Goal: Task Accomplishment & Management: Manage account settings

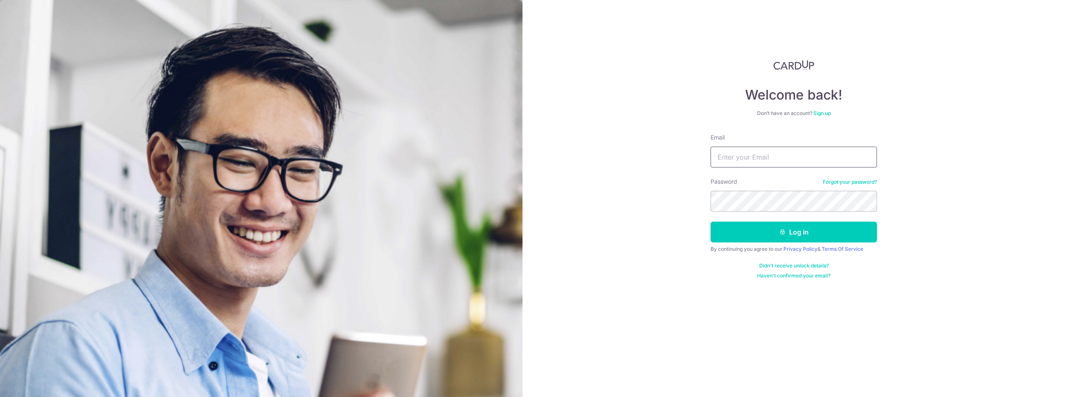
click at [744, 151] on input "Email" at bounding box center [794, 156] width 166 height 21
type input "[EMAIL_ADDRESS][DOMAIN_NAME]"
click at [842, 232] on button "Log in" at bounding box center [794, 231] width 166 height 21
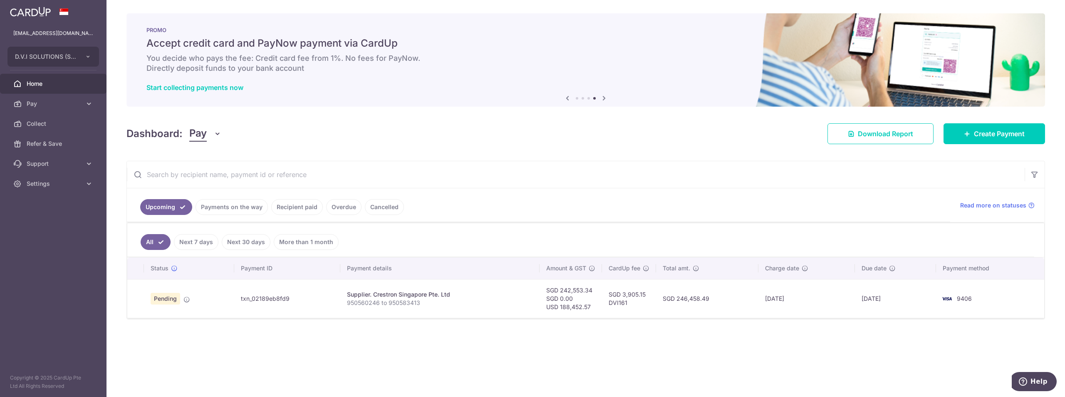
click at [257, 353] on div "× Pause Schedule Pause all future payments in this series Pause just this one p…" at bounding box center [586, 198] width 959 height 397
